Goal: Information Seeking & Learning: Learn about a topic

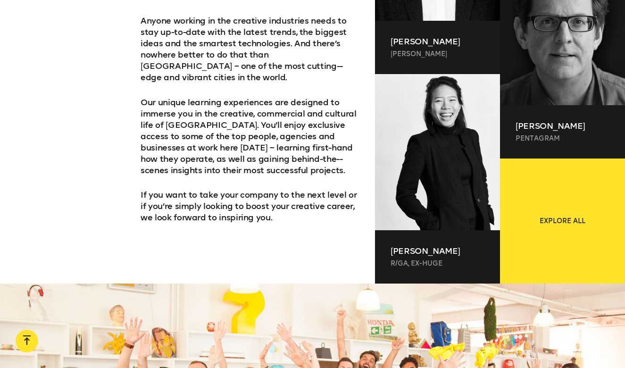
scroll to position [703, 0]
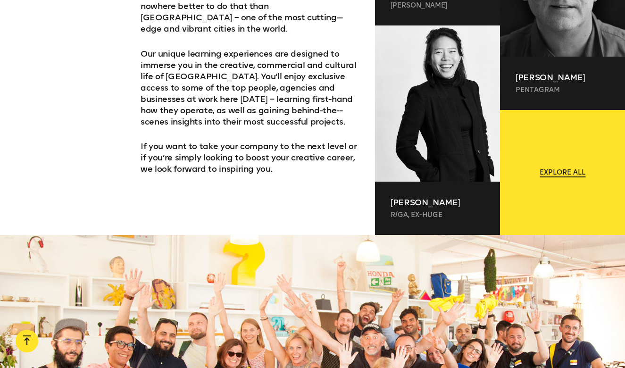
click at [561, 193] on link "Explore all" at bounding box center [562, 172] width 125 height 125
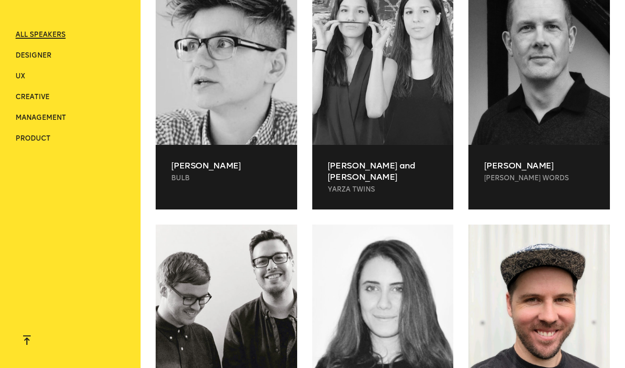
scroll to position [3826, 0]
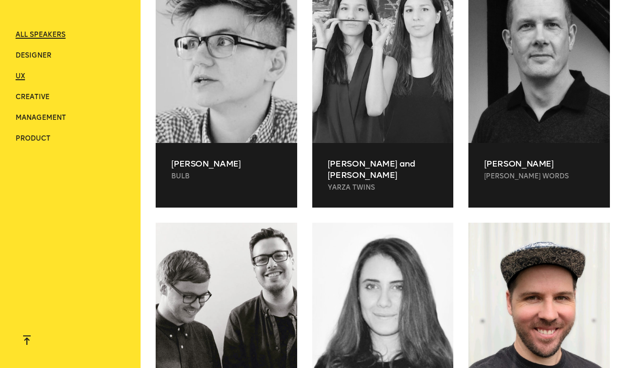
click at [22, 74] on span "UX" at bounding box center [20, 76] width 9 height 8
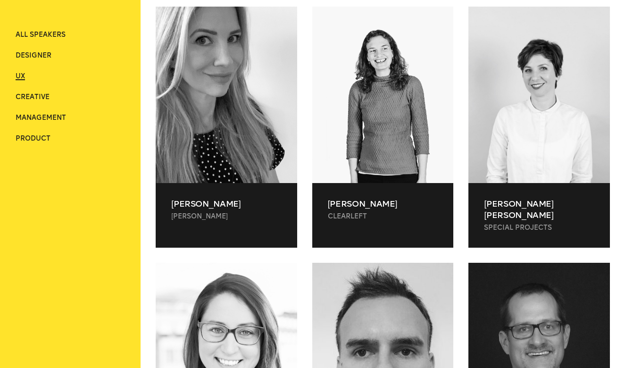
scroll to position [597, 0]
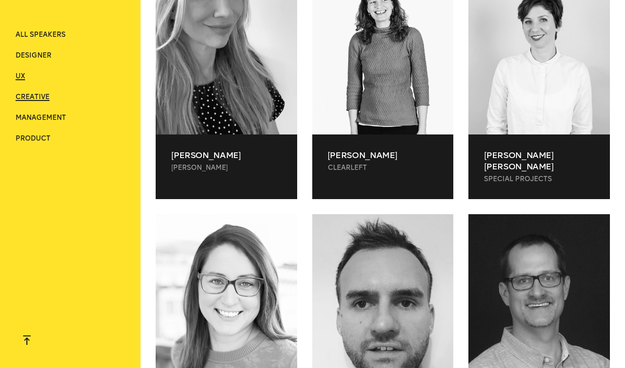
click at [35, 99] on span "Creative" at bounding box center [33, 97] width 34 height 8
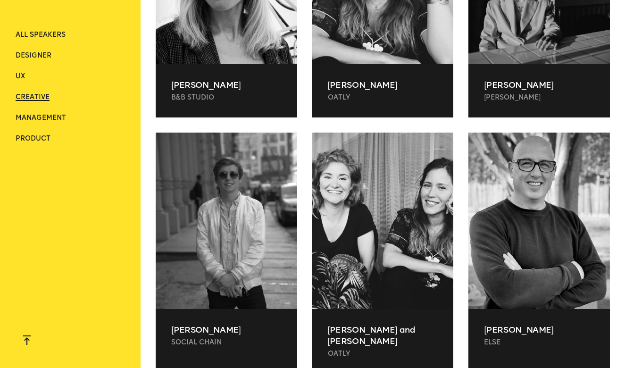
scroll to position [519, 0]
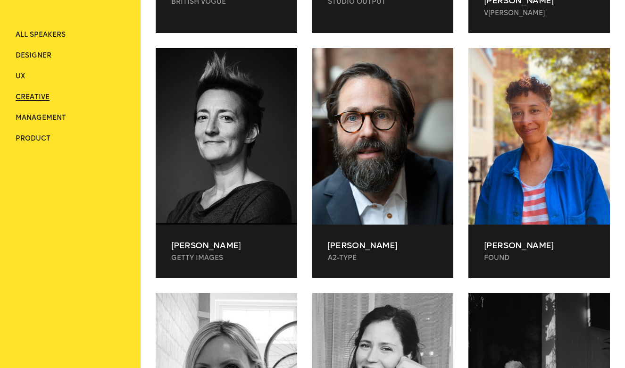
click at [63, 30] on div "ALL SPEAKERS Designer UX Creative Management Product" at bounding box center [70, 86] width 109 height 173
click at [63, 29] on div "ALL SPEAKERS Designer UX Creative Management Product" at bounding box center [70, 86] width 109 height 173
click at [63, 33] on span "ALL SPEAKERS" at bounding box center [41, 35] width 50 height 8
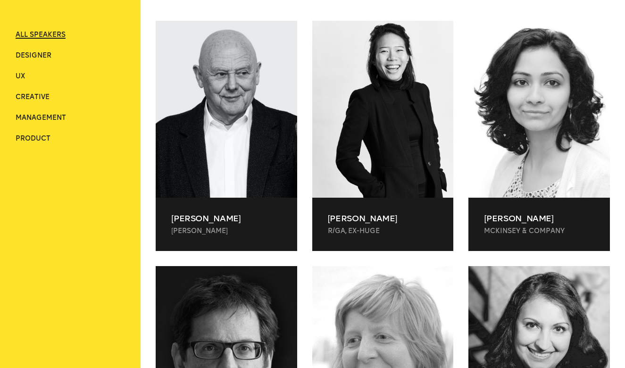
scroll to position [280, 0]
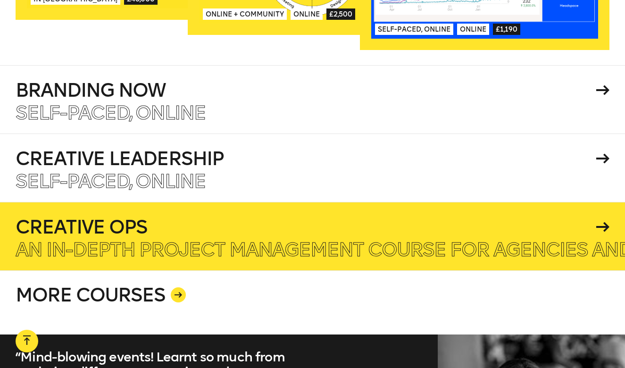
scroll to position [1590, 0]
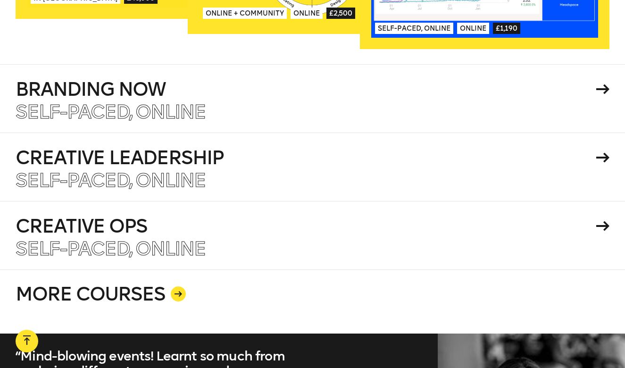
click at [177, 291] on icon at bounding box center [178, 294] width 8 height 6
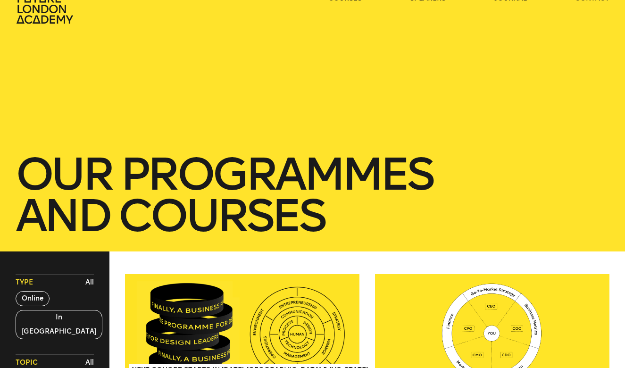
scroll to position [89, 0]
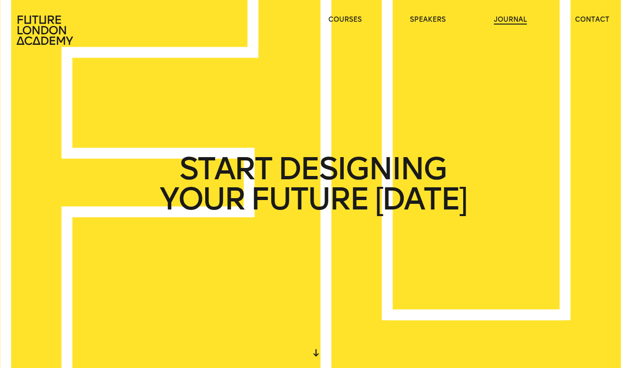
click at [512, 19] on link "journal" at bounding box center [510, 19] width 33 height 9
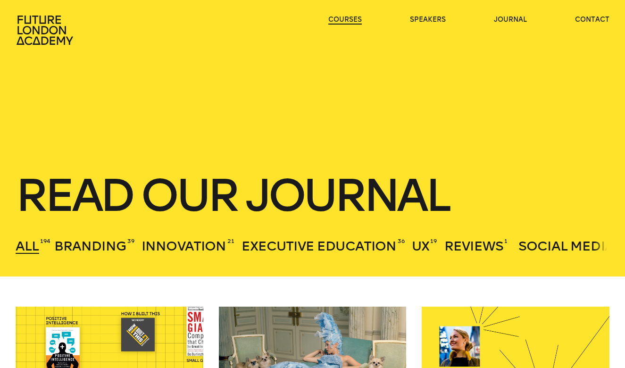
click at [349, 20] on link "courses" at bounding box center [344, 19] width 33 height 9
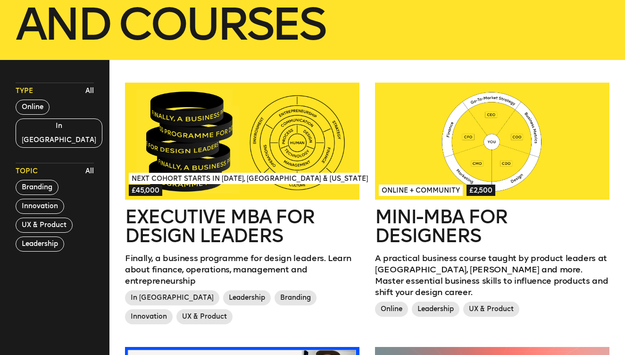
scroll to position [214, 0]
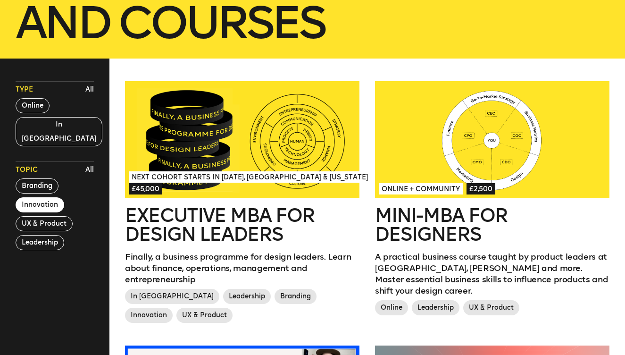
click at [33, 197] on button "Innovation" at bounding box center [40, 204] width 49 height 15
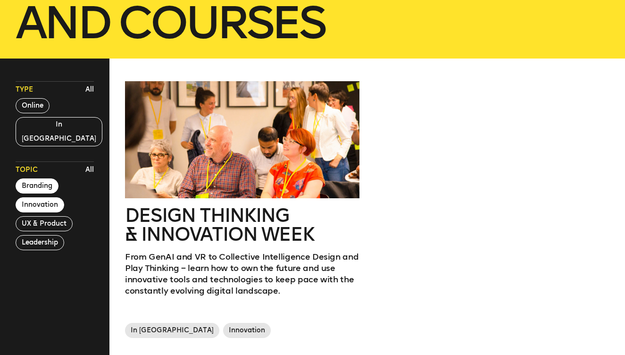
click at [33, 178] on button "Branding" at bounding box center [37, 185] width 43 height 15
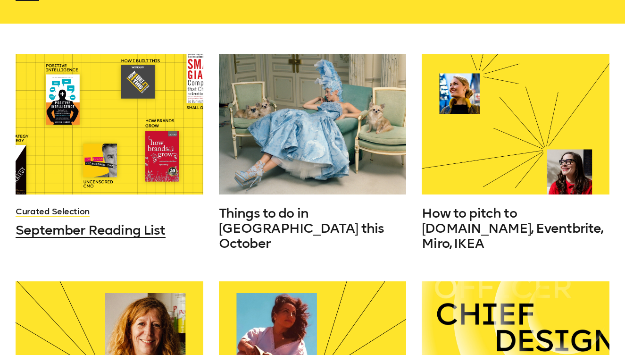
scroll to position [210, 0]
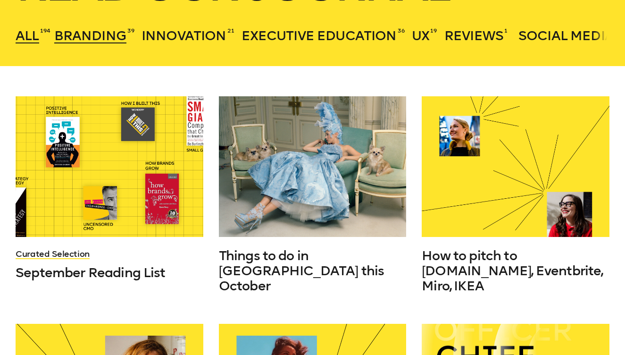
click at [116, 38] on span "Branding" at bounding box center [90, 36] width 72 height 16
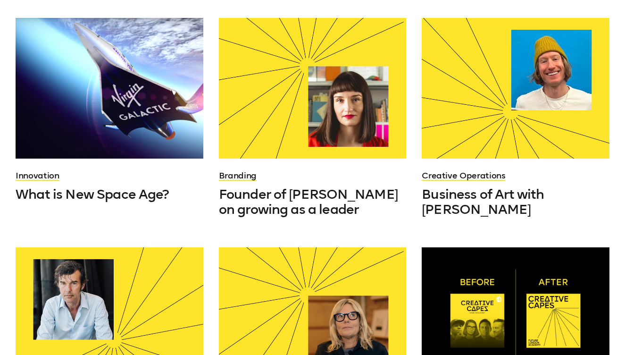
scroll to position [321, 0]
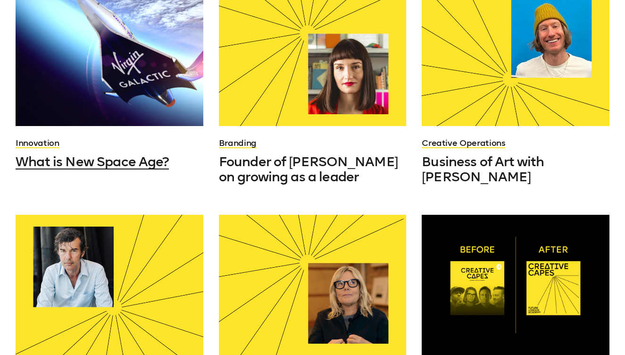
click at [158, 163] on span "What is New Space Age?" at bounding box center [92, 162] width 153 height 16
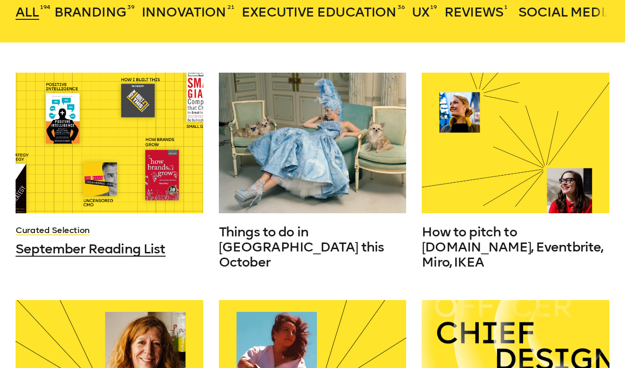
scroll to position [230, 0]
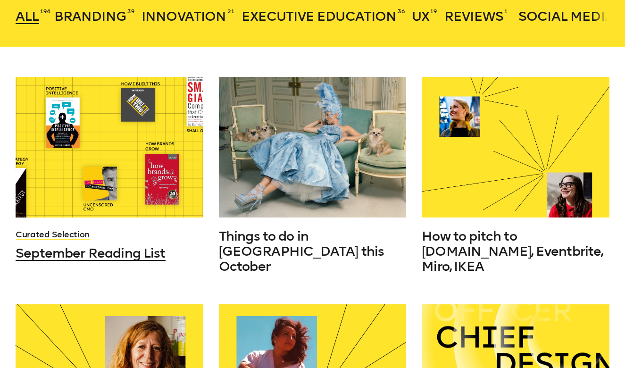
click at [156, 132] on div at bounding box center [109, 147] width 187 height 140
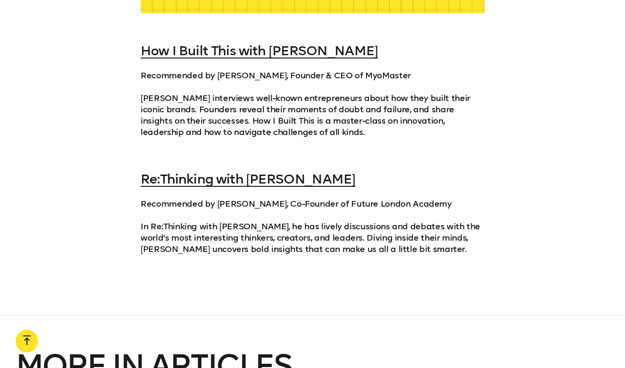
scroll to position [2507, 0]
